Goal: Navigation & Orientation: Find specific page/section

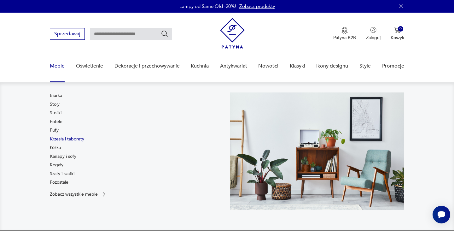
click at [62, 138] on link "Krzesła i taborety" at bounding box center [67, 139] width 34 height 6
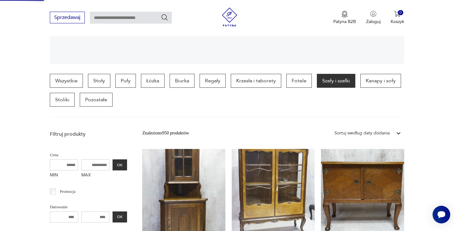
scroll to position [168, 0]
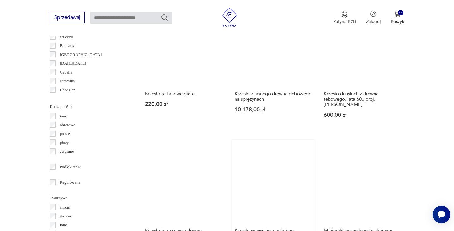
scroll to position [719, 0]
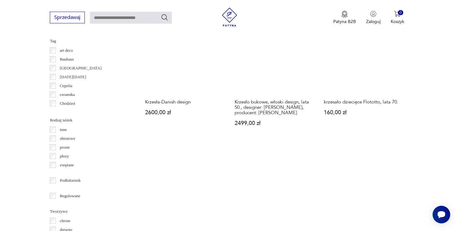
scroll to position [679, 0]
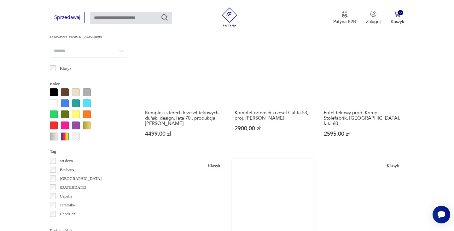
scroll to position [608, 0]
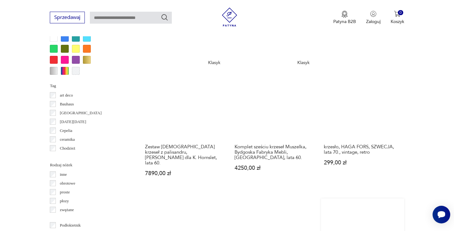
scroll to position [666, 0]
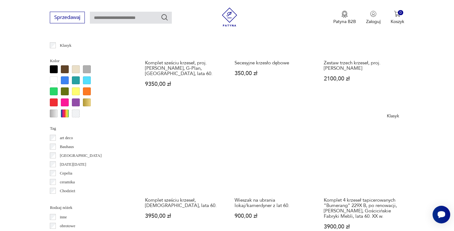
scroll to position [724, 0]
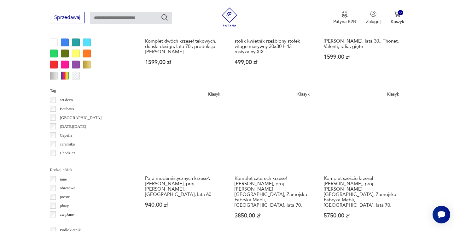
scroll to position [660, 0]
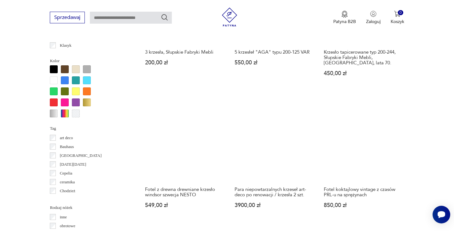
scroll to position [595, 0]
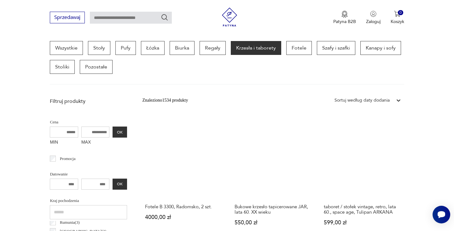
scroll to position [259, 0]
